Goal: Navigation & Orientation: Go to known website

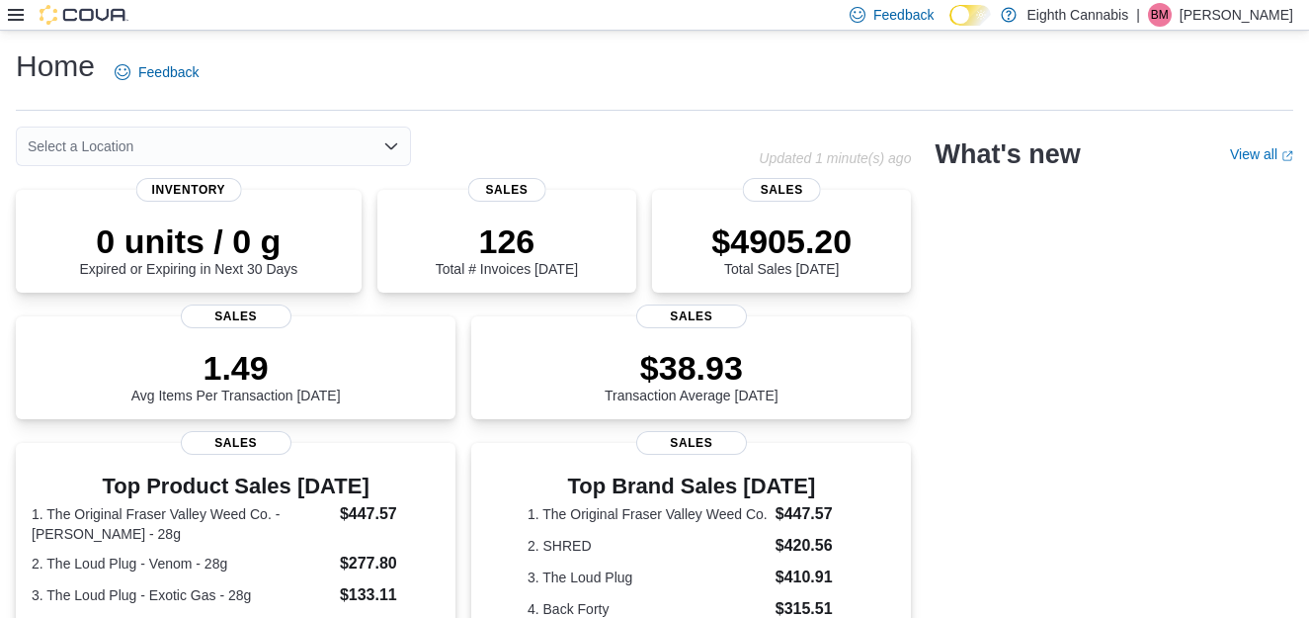
click at [11, 18] on icon at bounding box center [16, 15] width 16 height 16
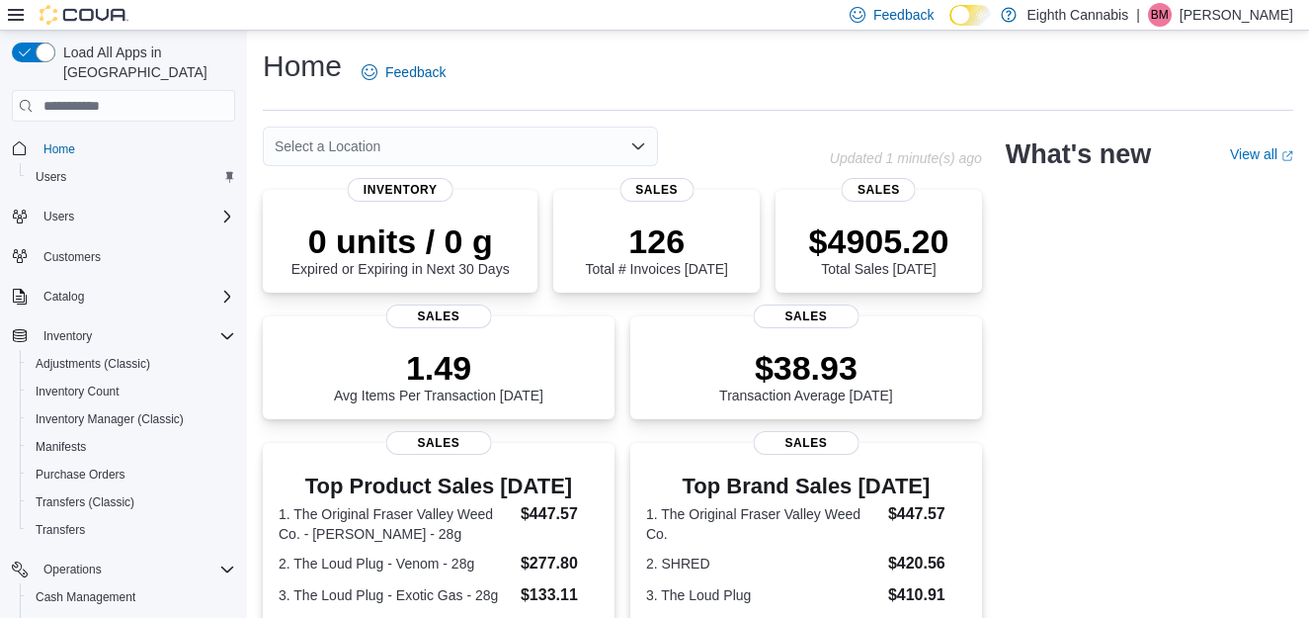
click at [13, 18] on icon at bounding box center [16, 15] width 16 height 16
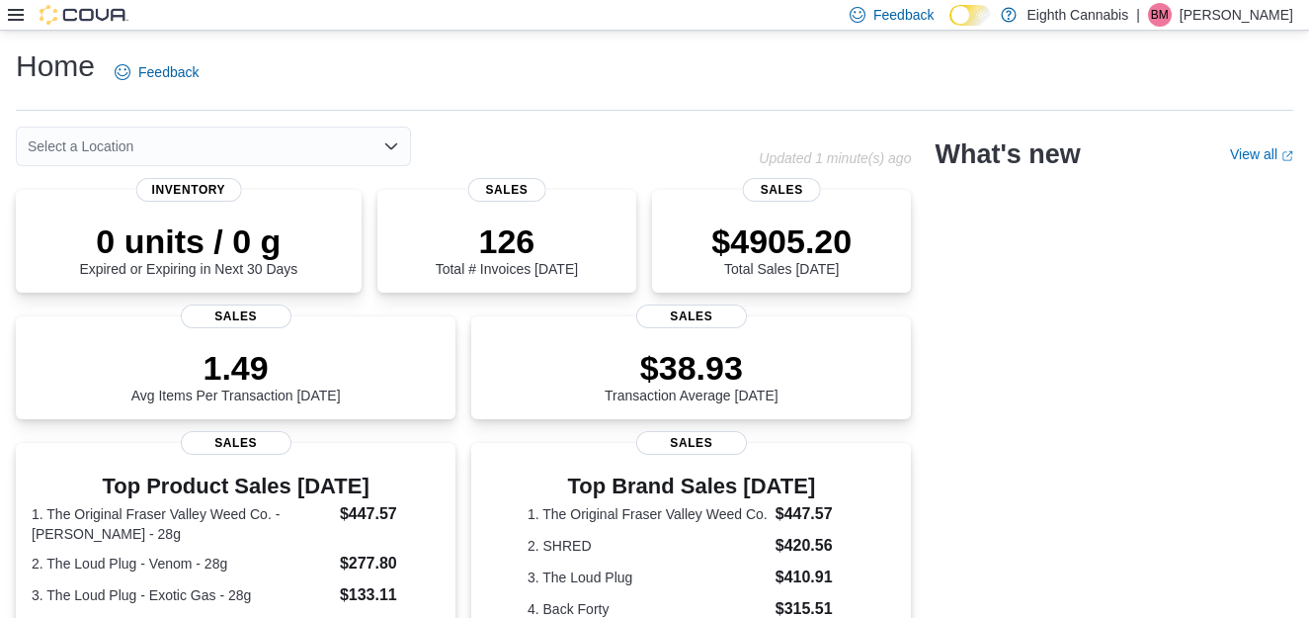
click at [1235, 21] on p "Brock Molnar" at bounding box center [1237, 15] width 114 height 24
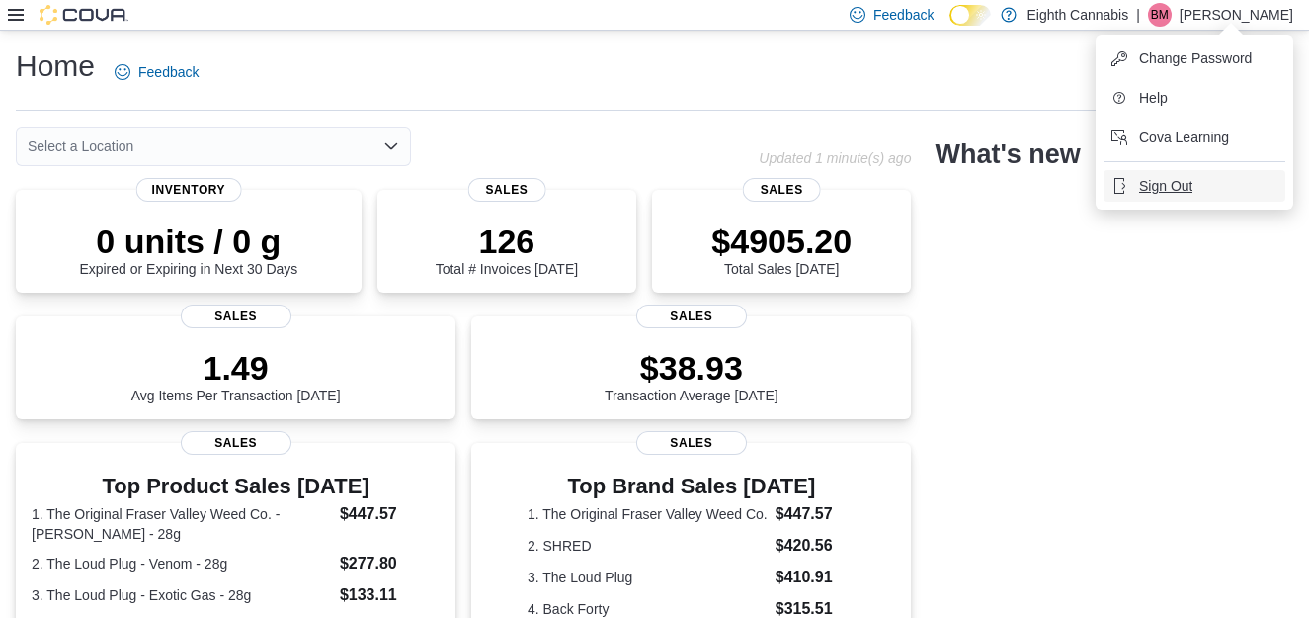
click at [1159, 187] on span "Sign Out" at bounding box center [1165, 186] width 53 height 20
